Goal: Information Seeking & Learning: Compare options

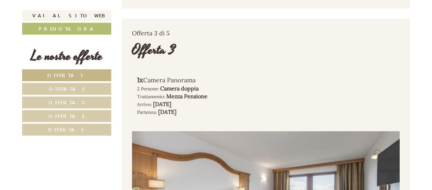
scroll to position [1166, 0]
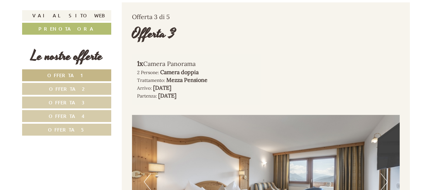
drag, startPoint x: 429, startPoint y: 51, endPoint x: 430, endPoint y: 46, distance: 5.2
click at [85, 99] on link "Offerta 3" at bounding box center [66, 103] width 89 height 12
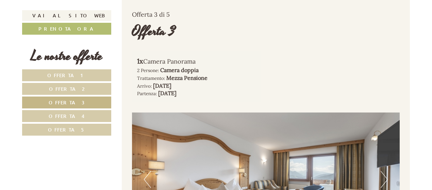
click at [69, 103] on span "Offerta 3" at bounding box center [67, 102] width 36 height 6
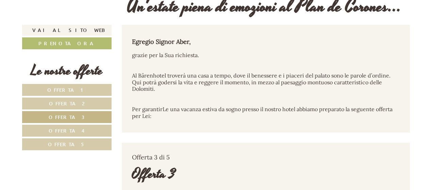
scroll to position [223, 0]
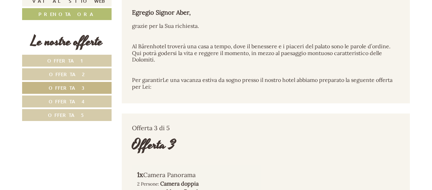
click at [67, 57] on link "Offerta 1" at bounding box center [66, 61] width 89 height 12
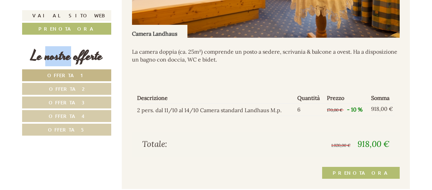
scroll to position [550, 0]
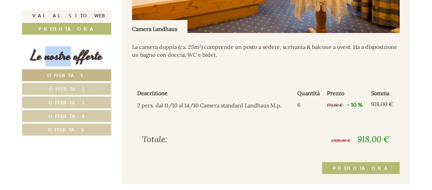
click at [75, 88] on span "Offerta 2" at bounding box center [67, 89] width 36 height 6
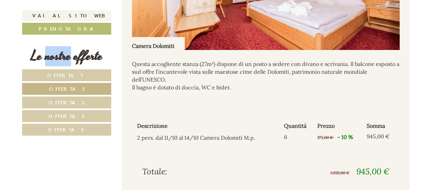
scroll to position [538, 0]
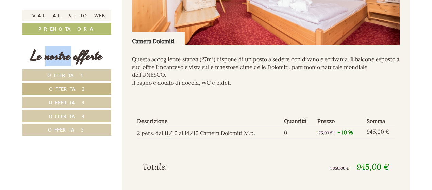
click at [65, 98] on link "Offerta 3" at bounding box center [66, 103] width 89 height 12
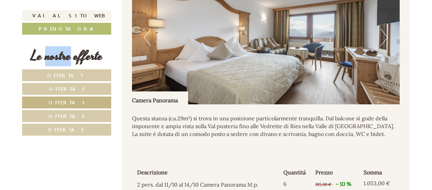
scroll to position [450, 0]
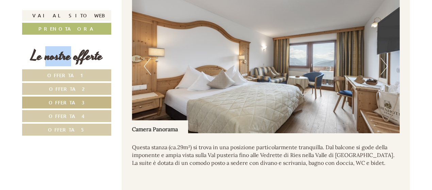
click at [382, 68] on button "Next" at bounding box center [384, 66] width 7 height 17
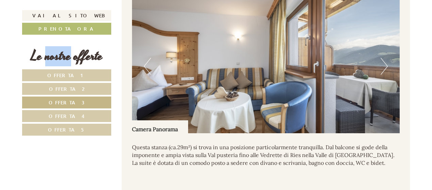
click at [386, 68] on button "Next" at bounding box center [384, 66] width 7 height 17
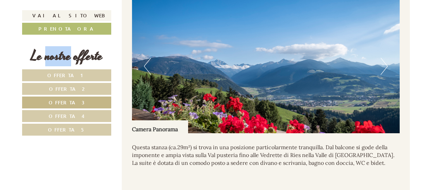
click at [386, 68] on button "Next" at bounding box center [384, 66] width 7 height 17
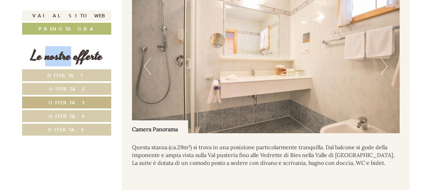
click at [385, 67] on button "Next" at bounding box center [384, 66] width 7 height 17
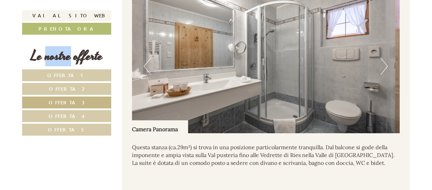
click at [385, 67] on button "Next" at bounding box center [384, 66] width 7 height 17
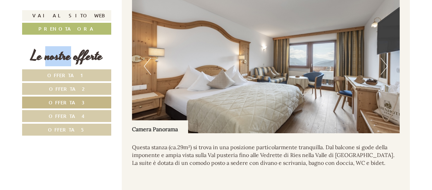
click at [55, 89] on span "Offerta 2" at bounding box center [67, 89] width 36 height 6
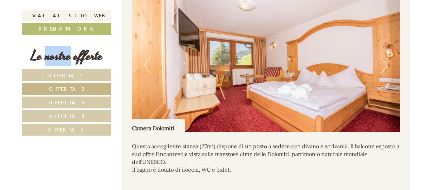
scroll to position [465, 0]
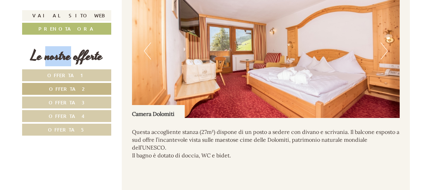
click at [385, 46] on button "Next" at bounding box center [384, 51] width 7 height 17
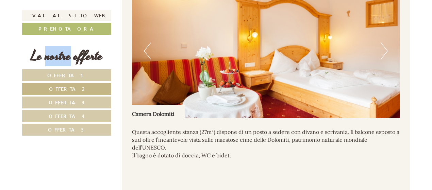
click at [385, 46] on button "Next" at bounding box center [384, 51] width 7 height 17
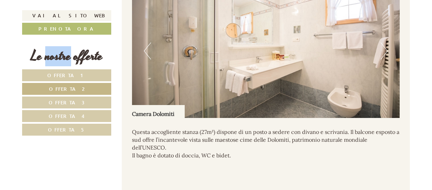
click at [385, 46] on button "Next" at bounding box center [384, 51] width 7 height 17
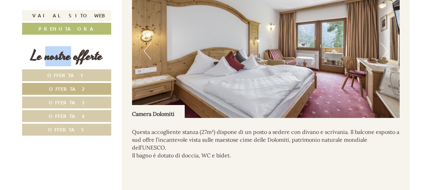
click at [385, 46] on button "Next" at bounding box center [384, 51] width 7 height 17
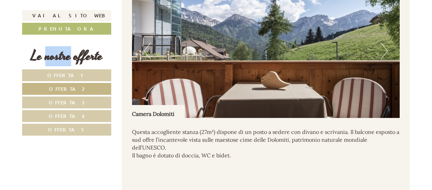
click at [54, 111] on link "Offerta 4" at bounding box center [66, 116] width 89 height 12
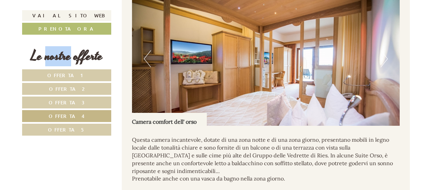
scroll to position [447, 0]
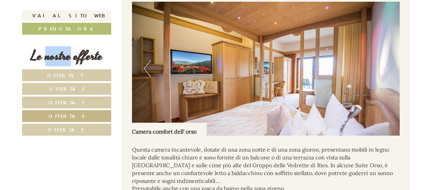
click at [382, 70] on button "Next" at bounding box center [384, 68] width 7 height 17
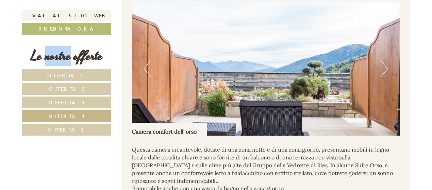
click at [382, 70] on button "Next" at bounding box center [384, 68] width 7 height 17
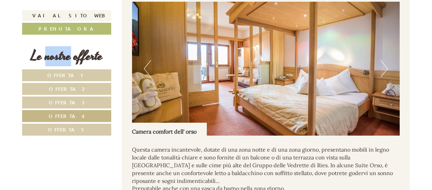
click at [382, 70] on button "Next" at bounding box center [384, 68] width 7 height 17
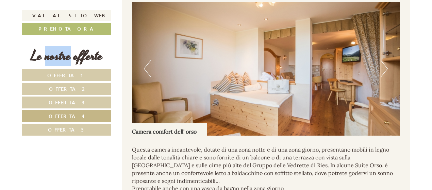
click at [382, 70] on button "Next" at bounding box center [384, 68] width 7 height 17
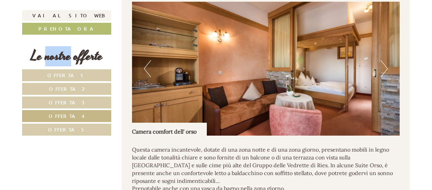
click at [382, 70] on button "Next" at bounding box center [384, 68] width 7 height 17
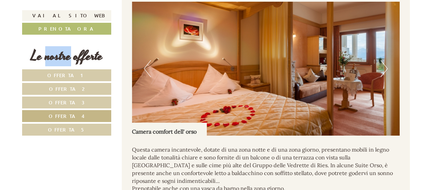
click at [382, 70] on button "Next" at bounding box center [384, 68] width 7 height 17
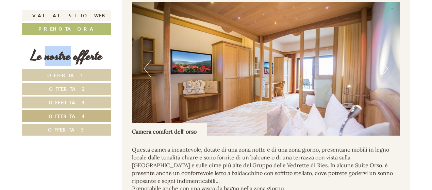
click at [382, 70] on button "Next" at bounding box center [384, 68] width 7 height 17
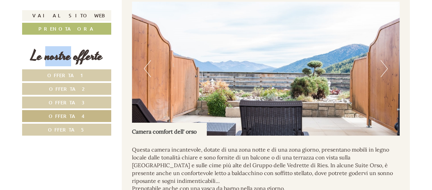
click at [382, 70] on button "Next" at bounding box center [384, 68] width 7 height 17
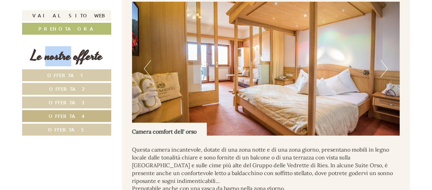
click at [382, 70] on button "Next" at bounding box center [384, 68] width 7 height 17
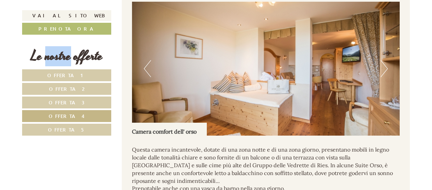
click at [382, 70] on button "Next" at bounding box center [384, 68] width 7 height 17
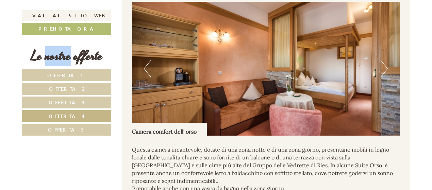
click at [382, 70] on button "Next" at bounding box center [384, 68] width 7 height 17
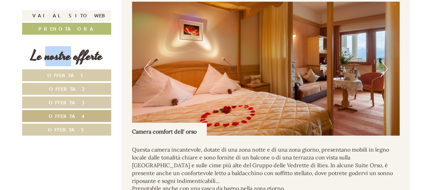
click at [77, 128] on span "Offerta 5" at bounding box center [66, 130] width 37 height 6
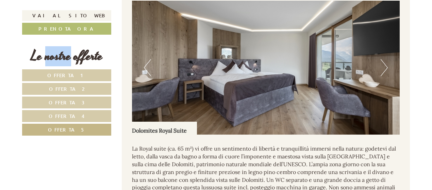
scroll to position [458, 0]
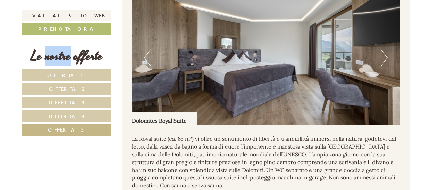
click at [382, 59] on button "Next" at bounding box center [384, 57] width 7 height 17
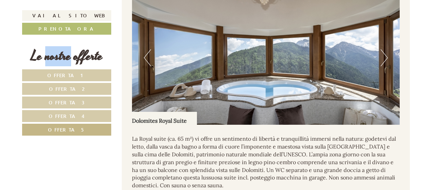
click at [382, 59] on button "Next" at bounding box center [384, 57] width 7 height 17
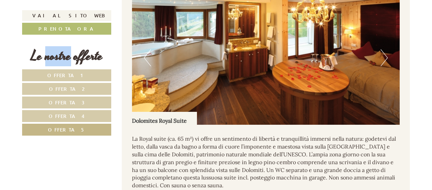
click at [382, 59] on button "Next" at bounding box center [384, 57] width 7 height 17
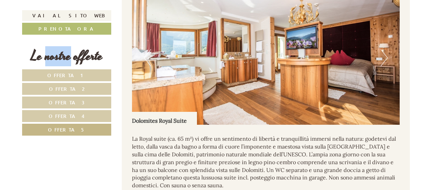
click at [382, 59] on button "Next" at bounding box center [384, 57] width 7 height 17
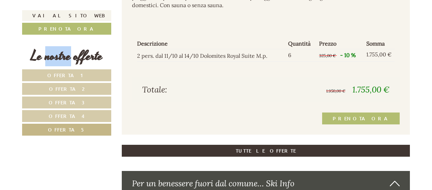
scroll to position [648, 0]
